Goal: Task Accomplishment & Management: Manage account settings

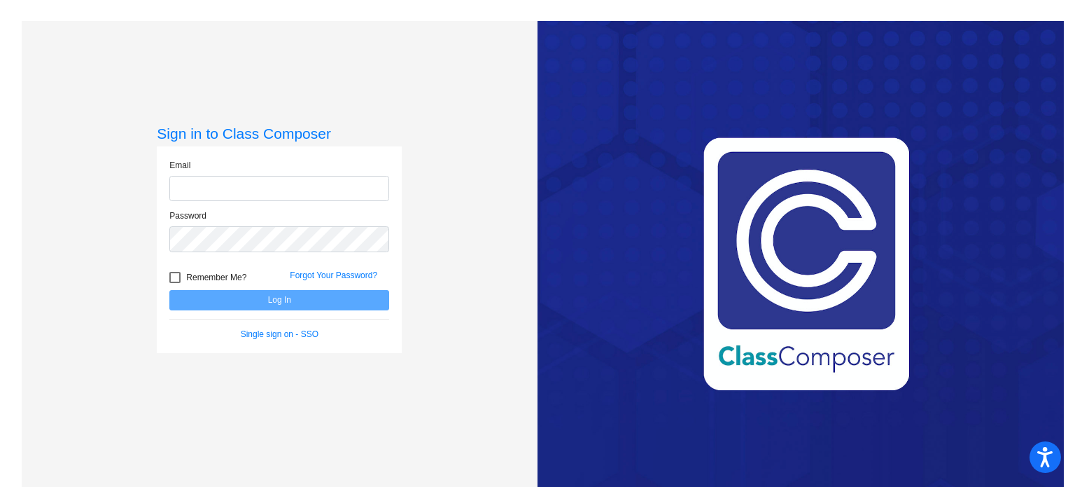
type input "[EMAIL_ADDRESS][DOMAIN_NAME]"
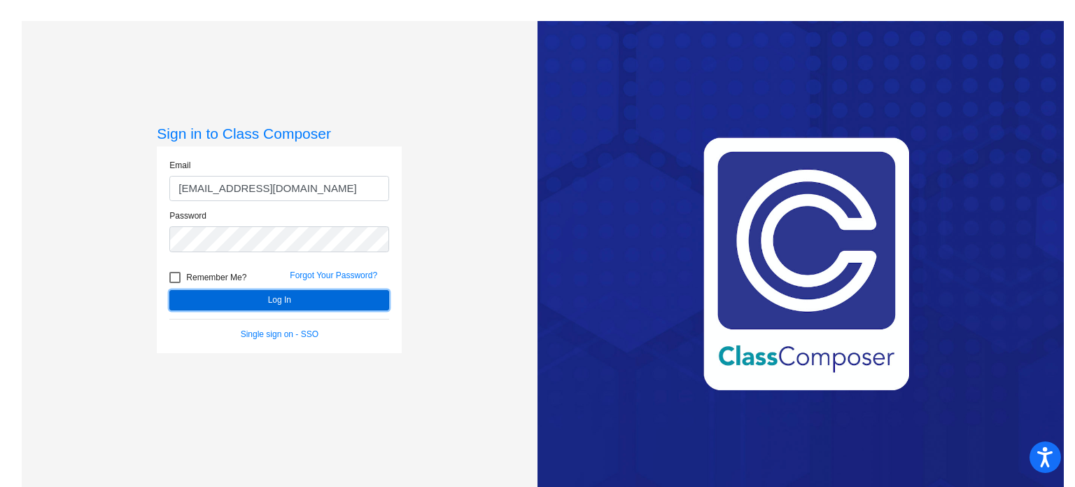
click at [268, 300] on button "Log In" at bounding box center [279, 300] width 220 height 20
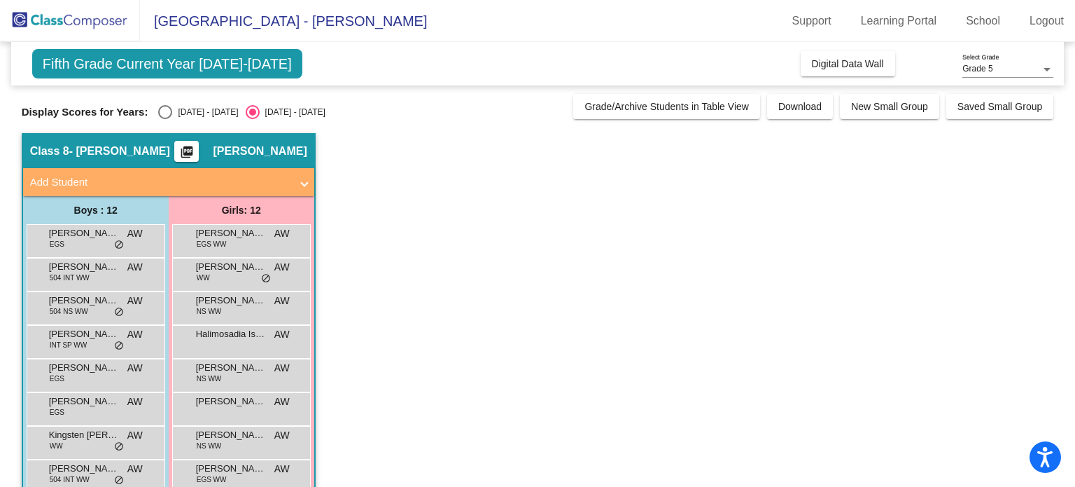
click at [246, 146] on span "[PERSON_NAME]" at bounding box center [260, 151] width 94 height 14
click at [120, 151] on span "- [PERSON_NAME]" at bounding box center [119, 151] width 101 height 14
click at [174, 109] on div "[DATE] - [DATE]" at bounding box center [205, 112] width 66 height 13
click at [165, 119] on input "[DATE] - [DATE]" at bounding box center [165, 119] width 1 height 1
radio input "true"
